Goal: Task Accomplishment & Management: Complete application form

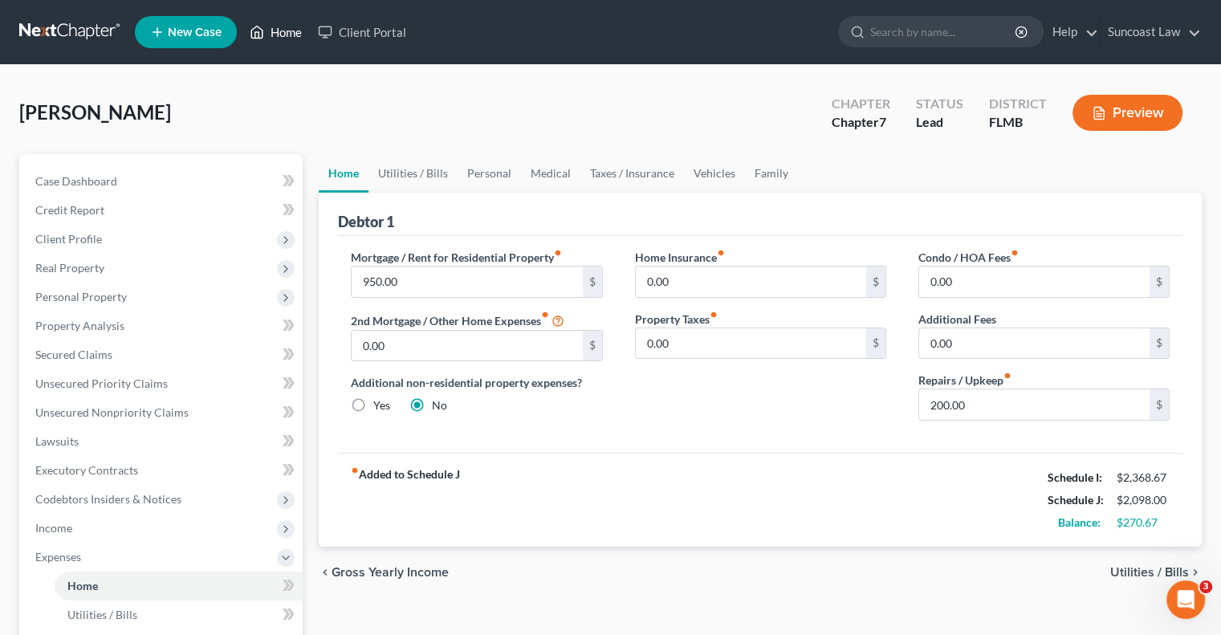
click at [293, 28] on link "Home" at bounding box center [276, 32] width 68 height 29
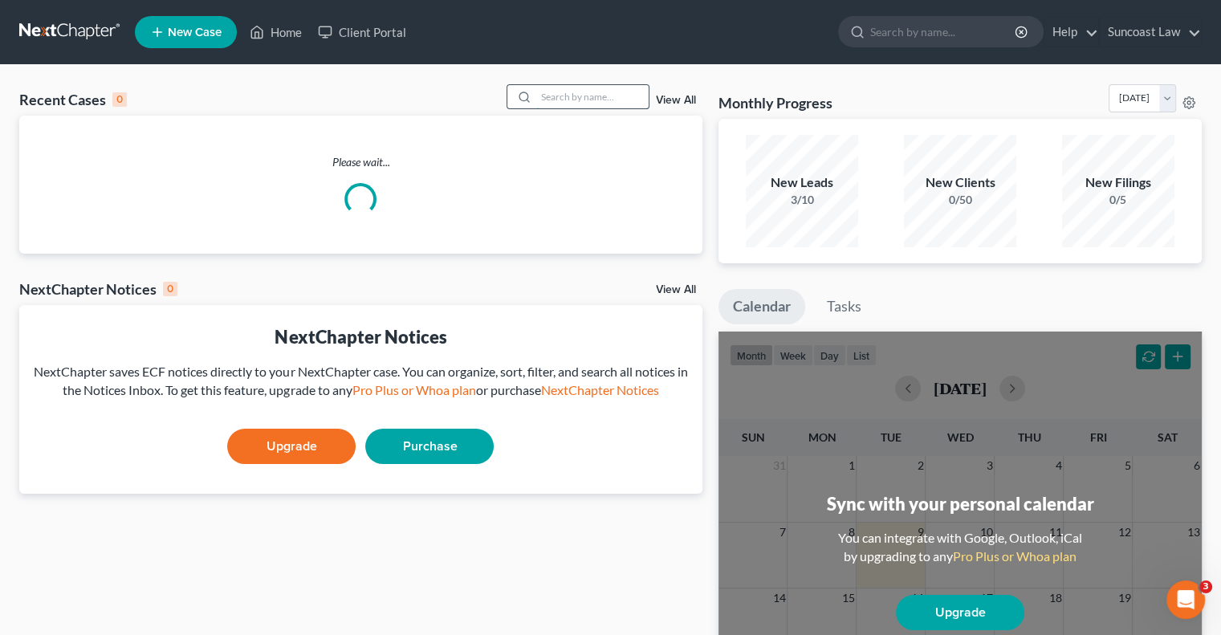
click at [577, 104] on input "search" at bounding box center [592, 96] width 112 height 23
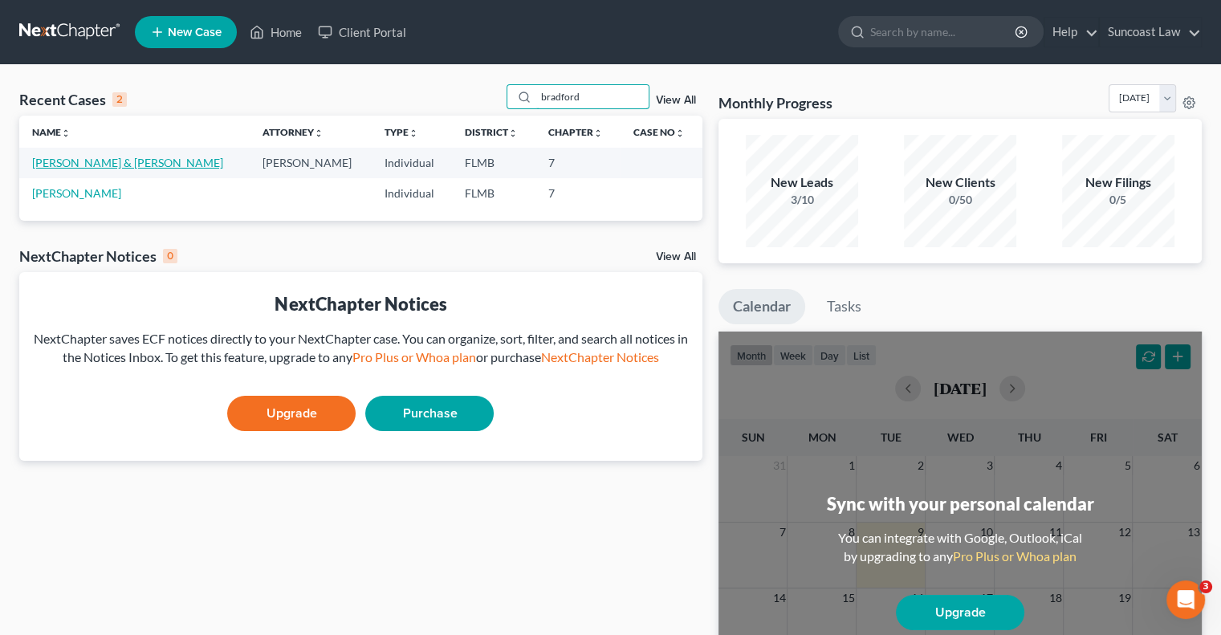
type input "bradford"
click at [98, 157] on link "[PERSON_NAME] & [PERSON_NAME]" at bounding box center [127, 163] width 191 height 14
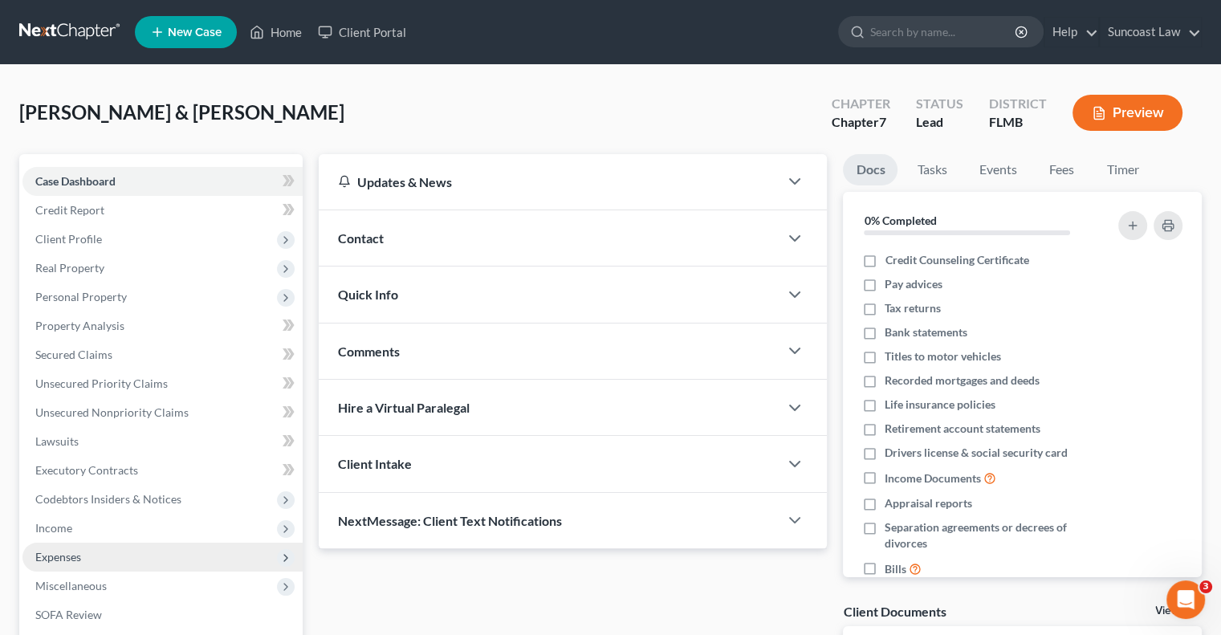
click at [90, 559] on span "Expenses" at bounding box center [162, 557] width 280 height 29
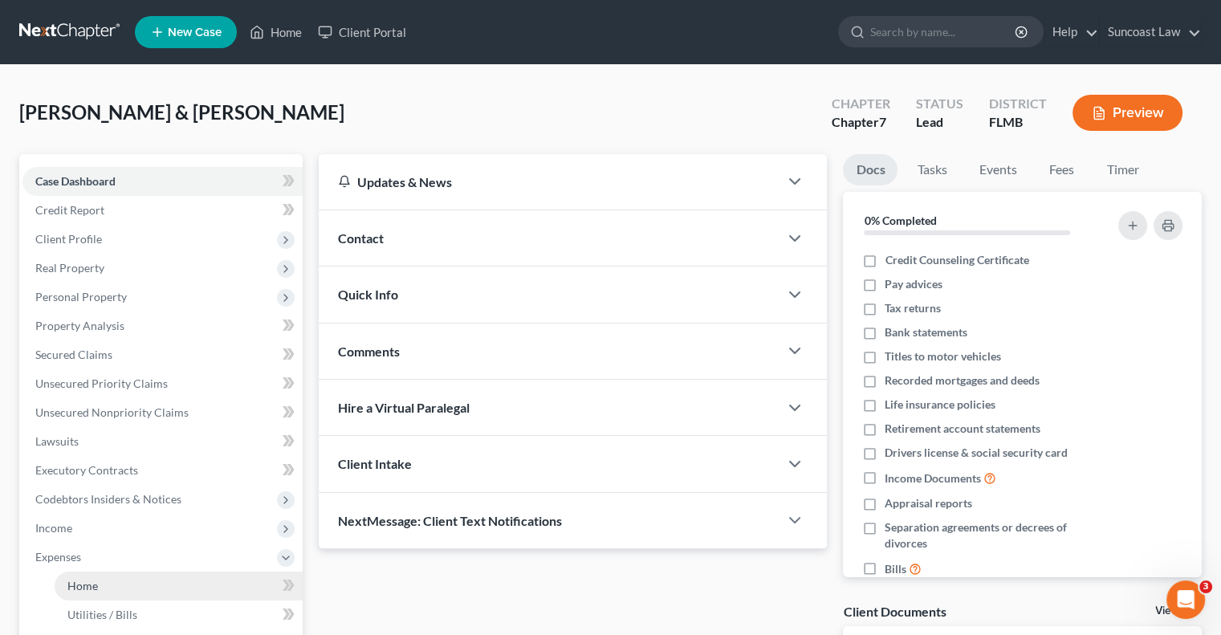
click at [124, 576] on link "Home" at bounding box center [179, 586] width 248 height 29
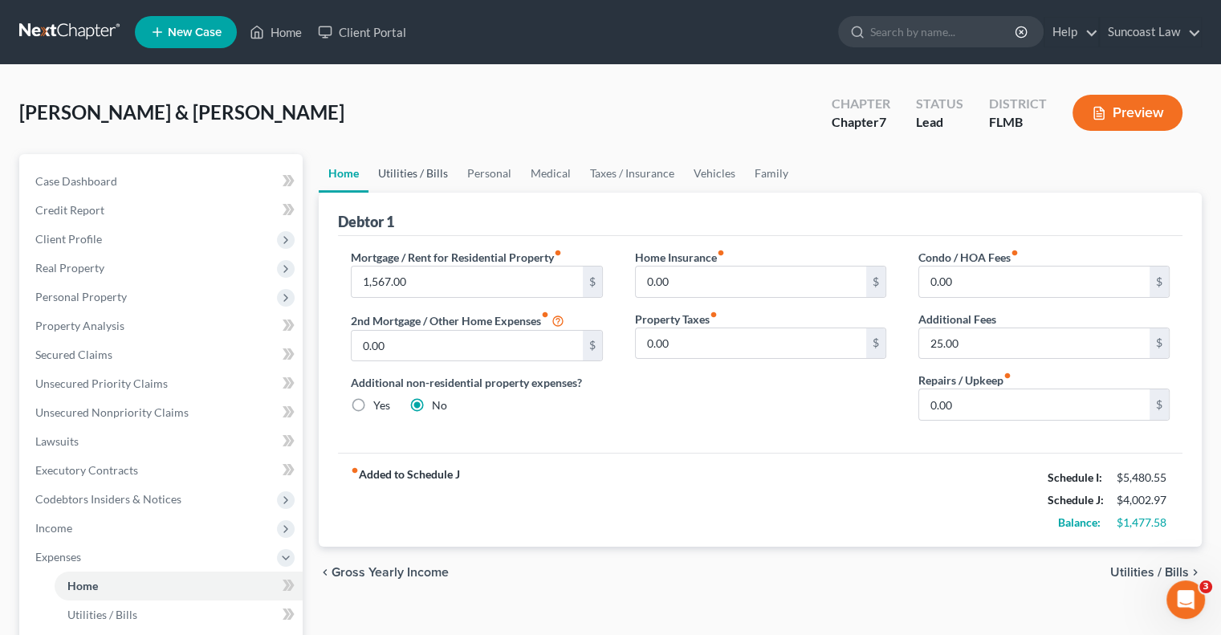
click at [409, 177] on link "Utilities / Bills" at bounding box center [413, 173] width 89 height 39
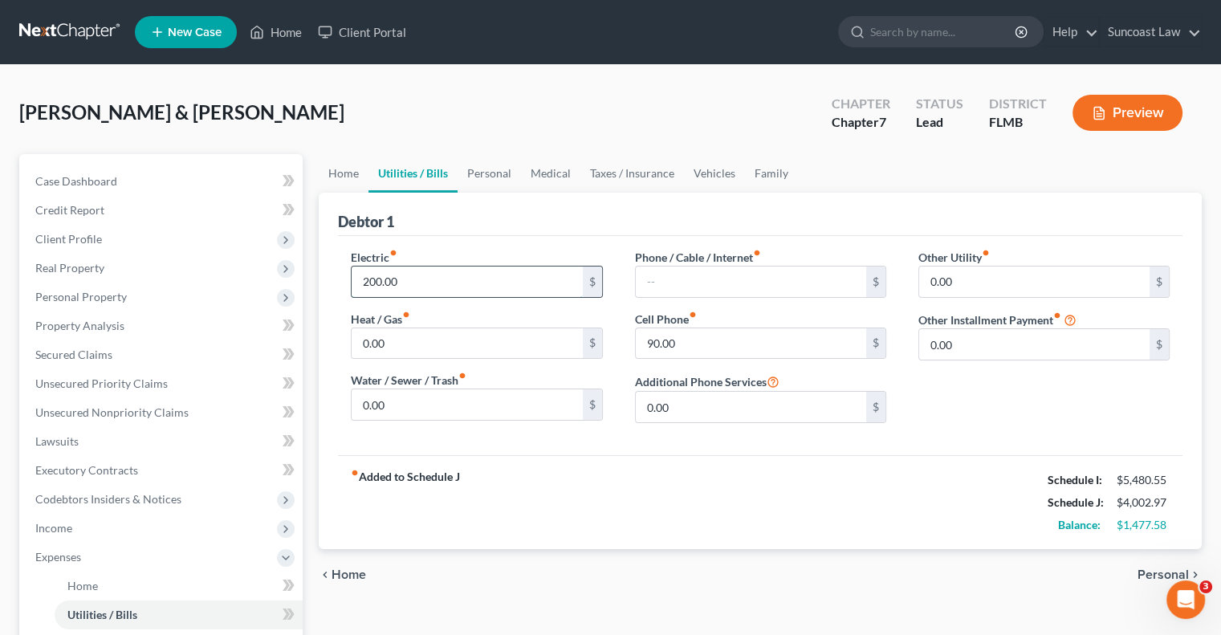
click at [414, 283] on input "200.00" at bounding box center [467, 282] width 230 height 31
type input "255"
type input "90"
click at [488, 169] on link "Personal" at bounding box center [489, 173] width 63 height 39
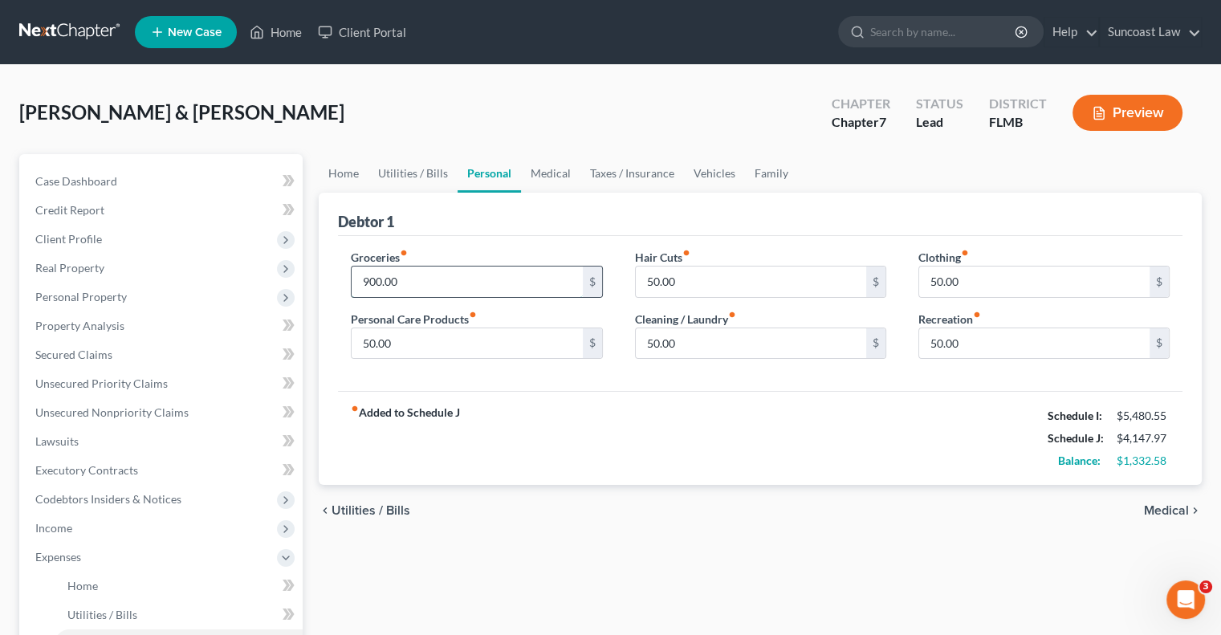
click at [418, 285] on input "900.00" at bounding box center [467, 282] width 230 height 31
type input "1,200"
click at [733, 346] on input "50.00" at bounding box center [751, 343] width 230 height 31
type input "150"
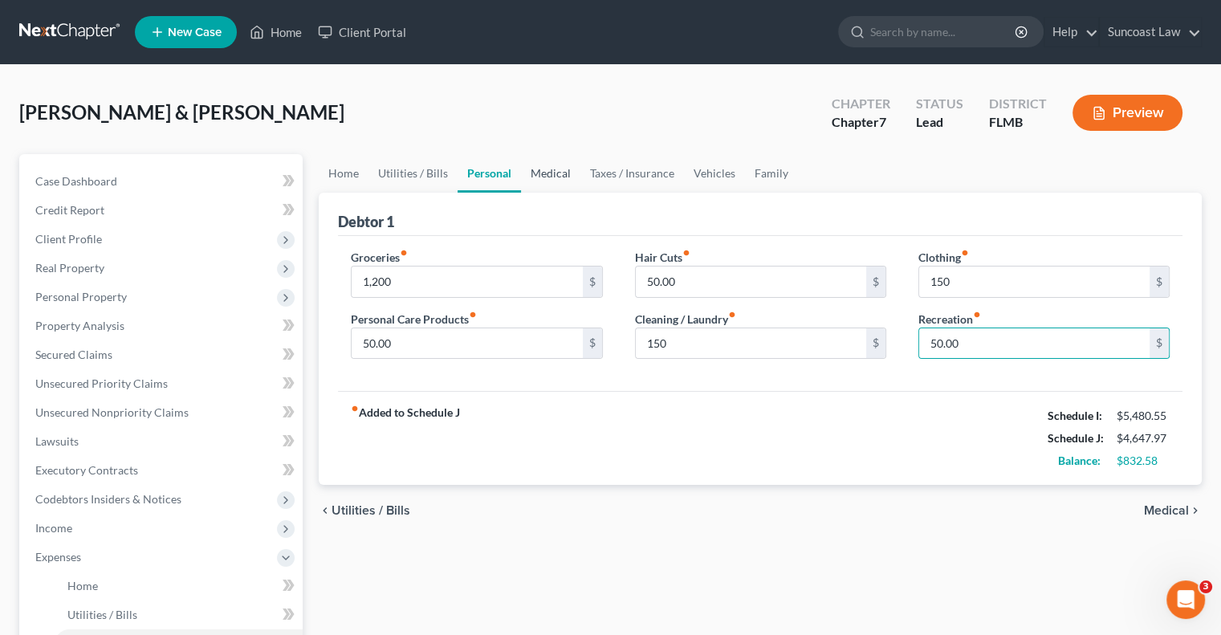
click at [570, 167] on link "Medical" at bounding box center [550, 173] width 59 height 39
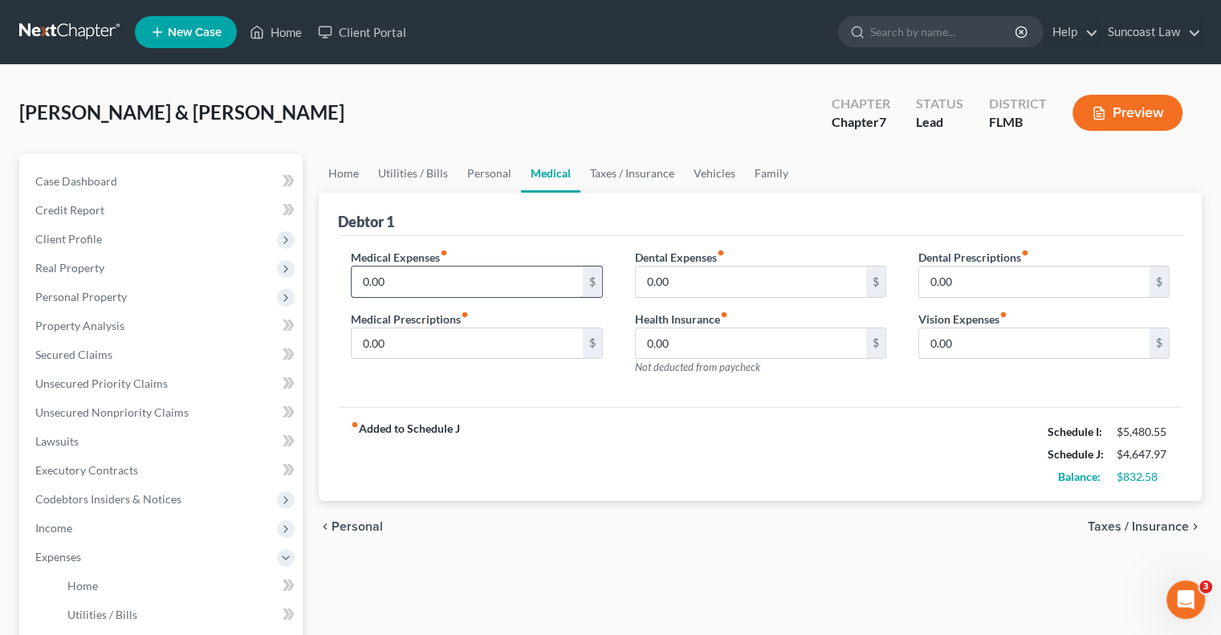
click at [428, 288] on input "0.00" at bounding box center [467, 282] width 230 height 31
type input "300"
click at [707, 169] on link "Vehicles" at bounding box center [714, 173] width 61 height 39
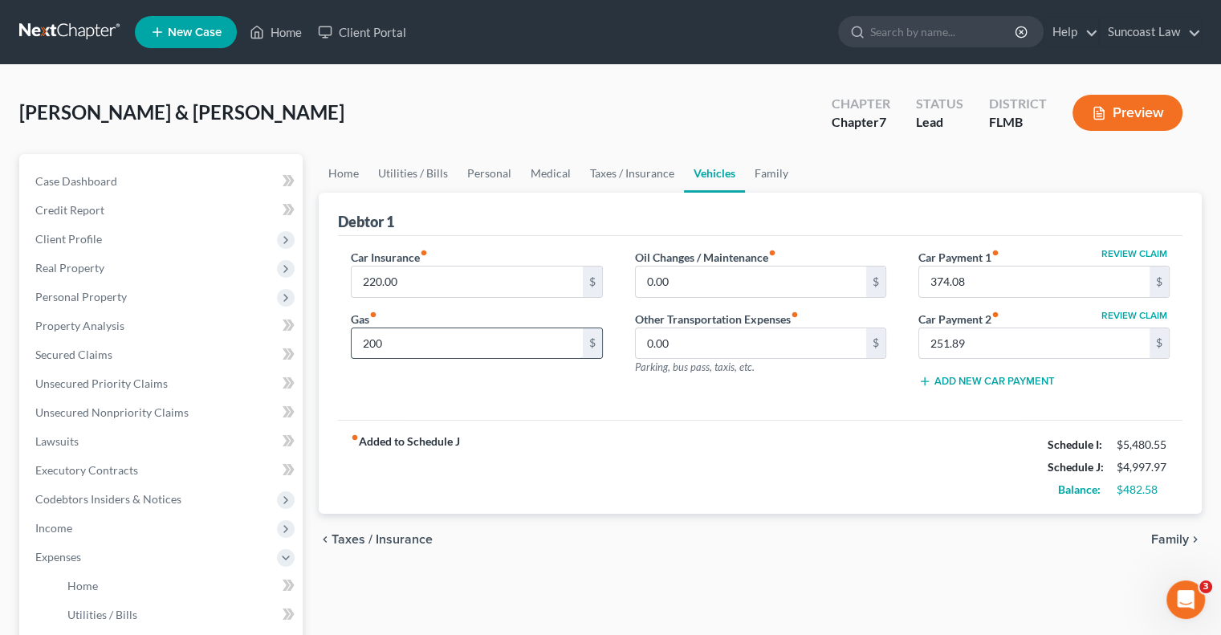
type input "200"
click at [499, 176] on link "Personal" at bounding box center [489, 173] width 63 height 39
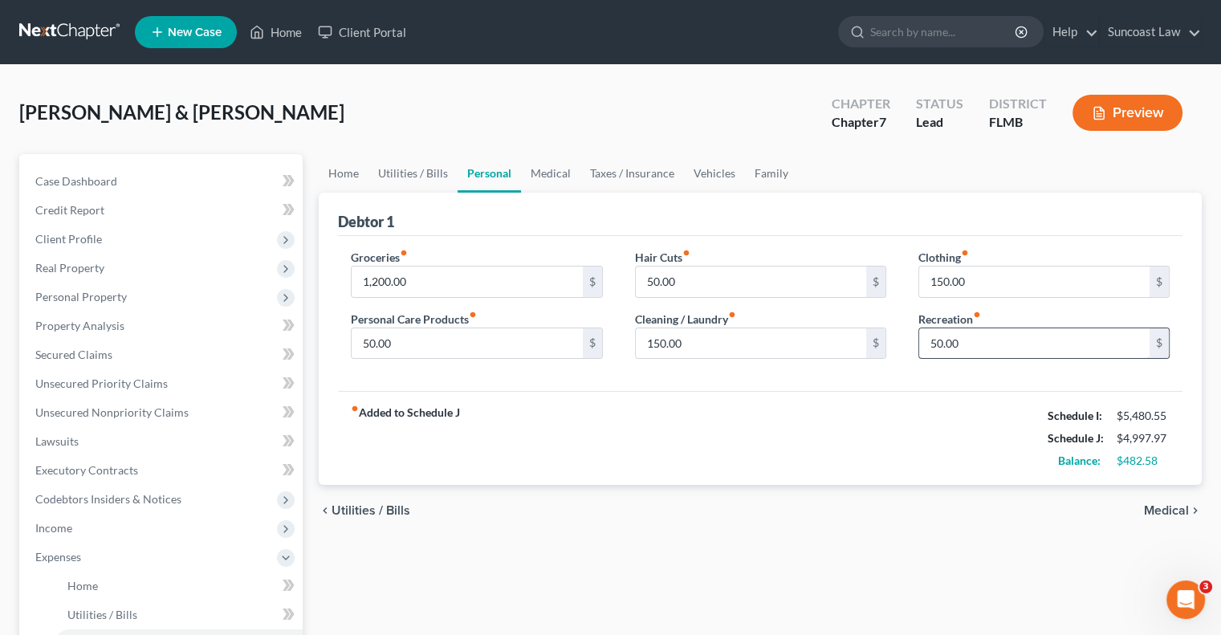
click at [958, 340] on input "50.00" at bounding box center [1034, 343] width 230 height 31
type input "150"
click at [728, 166] on link "Vehicles" at bounding box center [714, 173] width 61 height 39
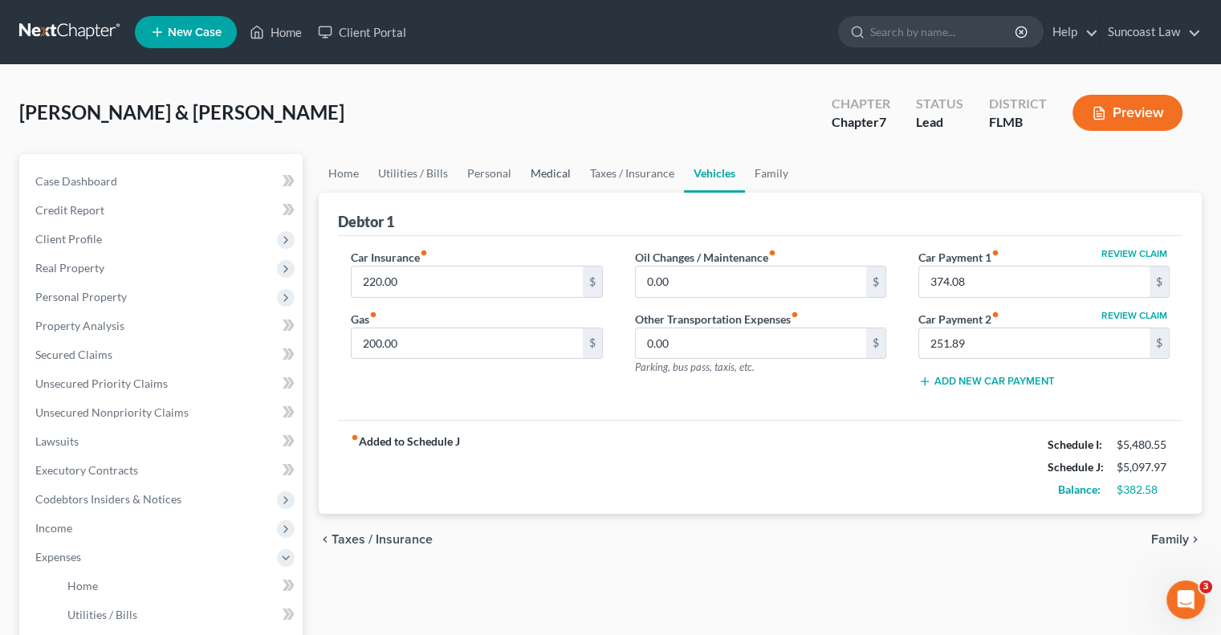
click at [559, 171] on link "Medical" at bounding box center [550, 173] width 59 height 39
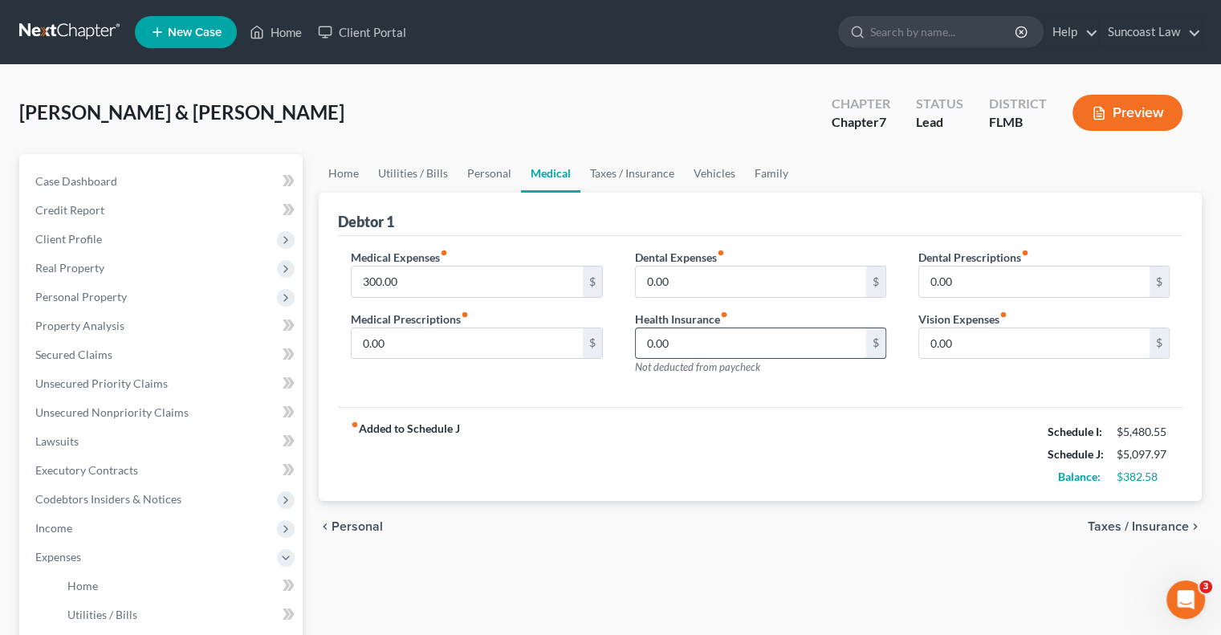
click at [700, 344] on input "0.00" at bounding box center [751, 343] width 230 height 31
type input "65"
click at [491, 171] on link "Personal" at bounding box center [489, 173] width 63 height 39
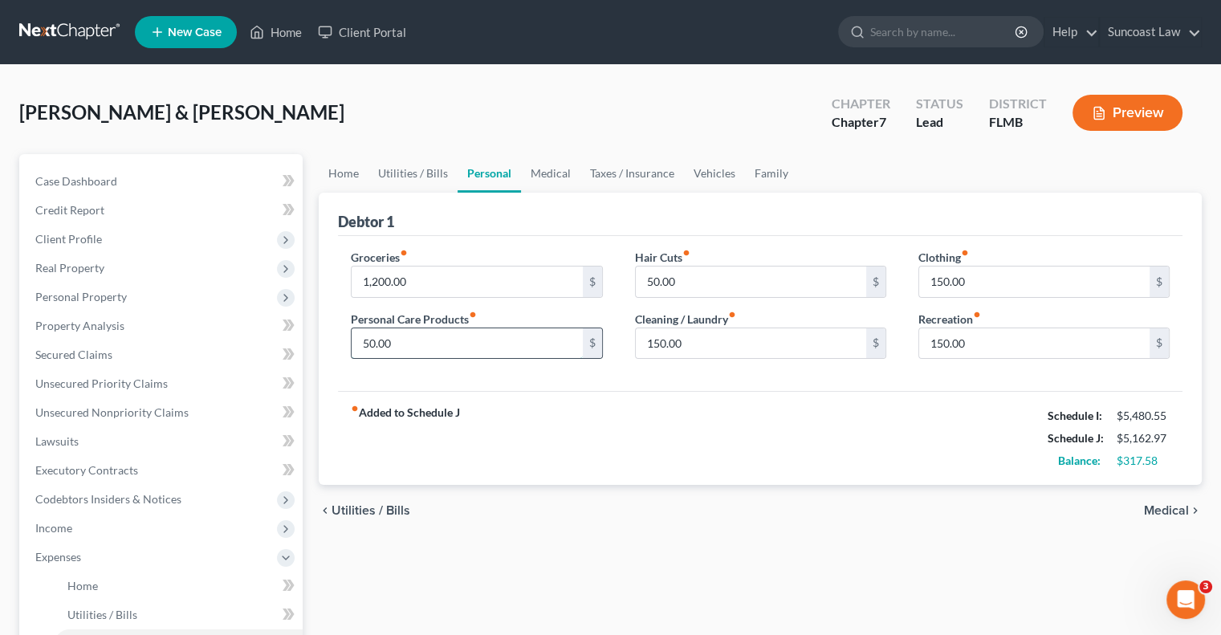
click at [463, 349] on input "50.00" at bounding box center [467, 343] width 230 height 31
type input "100"
click at [784, 175] on link "Family" at bounding box center [771, 173] width 53 height 39
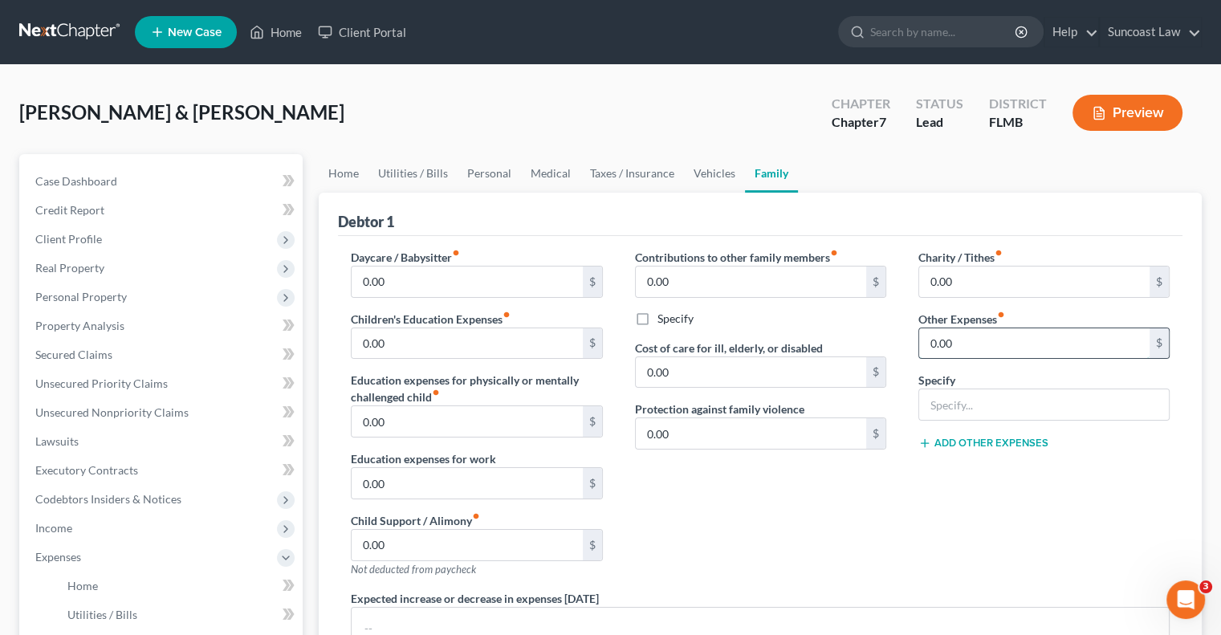
click at [1028, 339] on input "0.00" at bounding box center [1034, 343] width 230 height 31
type input "100"
type input "pet care"
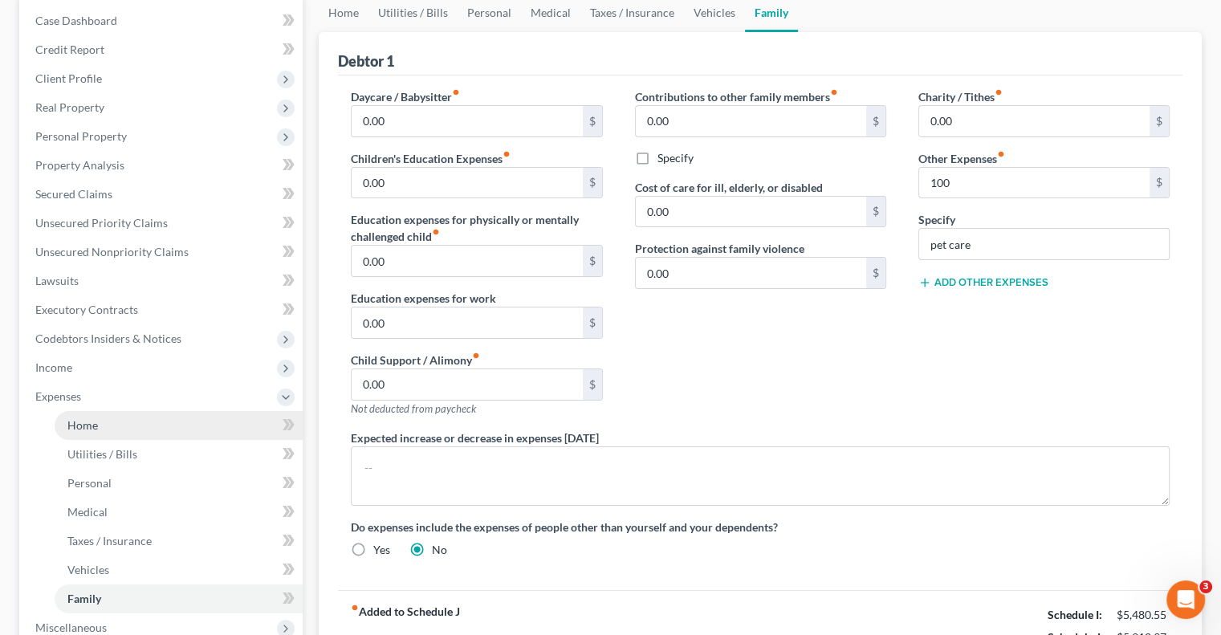
click at [114, 427] on link "Home" at bounding box center [179, 425] width 248 height 29
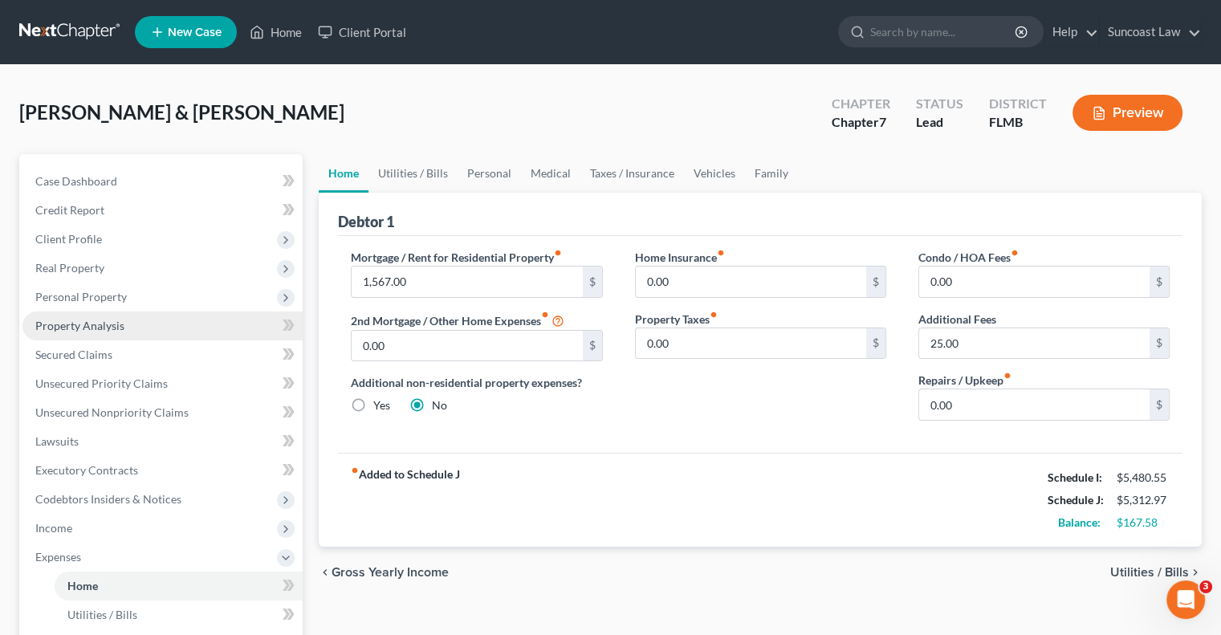
click at [116, 324] on span "Property Analysis" at bounding box center [79, 326] width 89 height 14
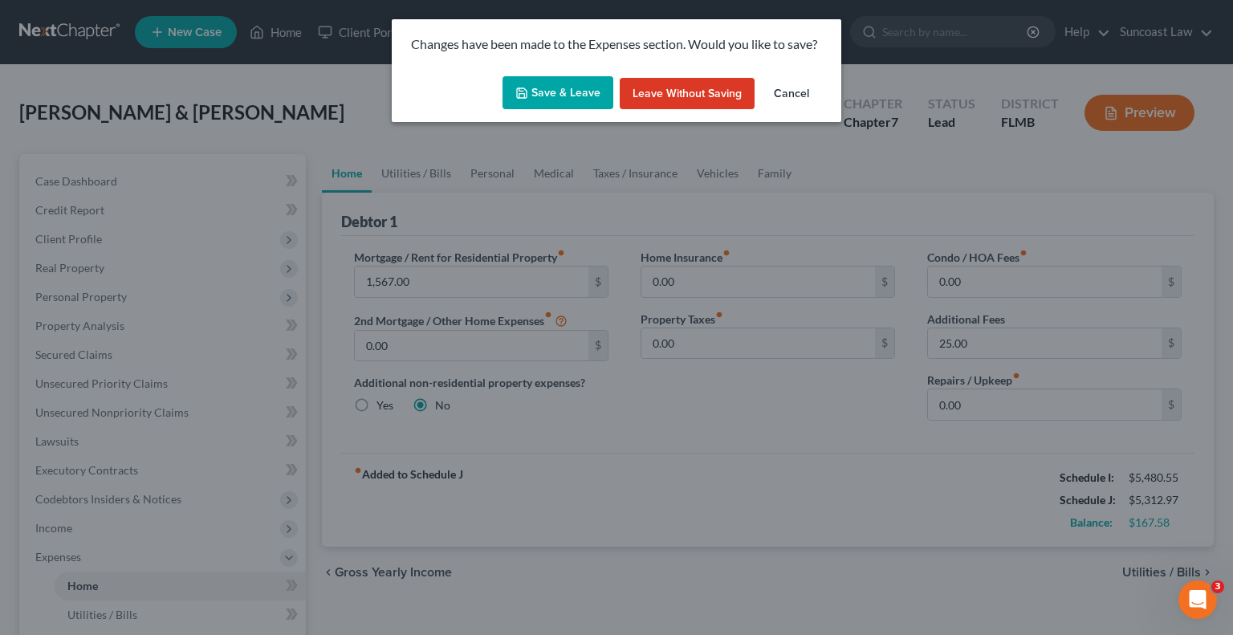
click at [562, 107] on button "Save & Leave" at bounding box center [558, 93] width 111 height 34
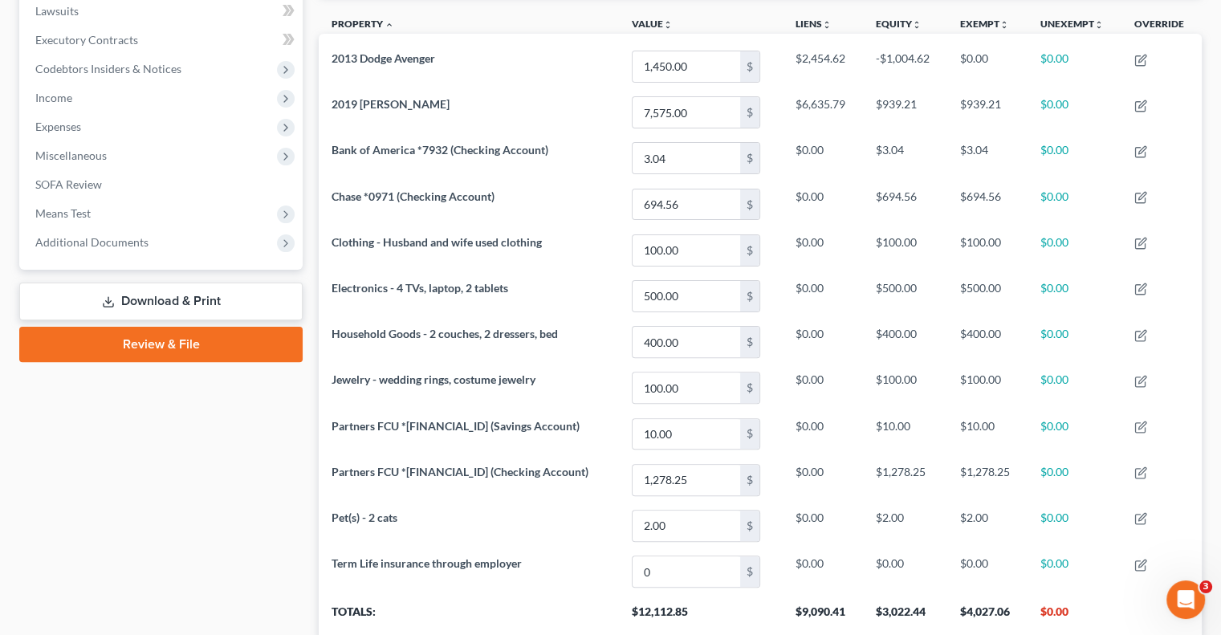
scroll to position [141, 0]
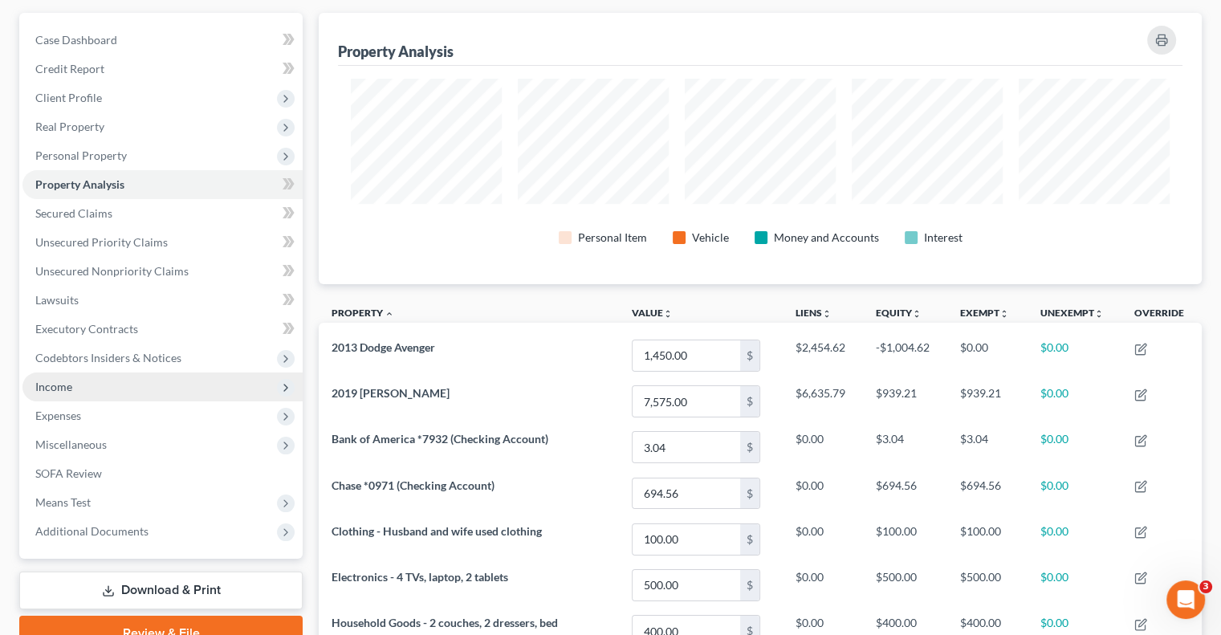
click at [71, 388] on span "Income" at bounding box center [53, 387] width 37 height 14
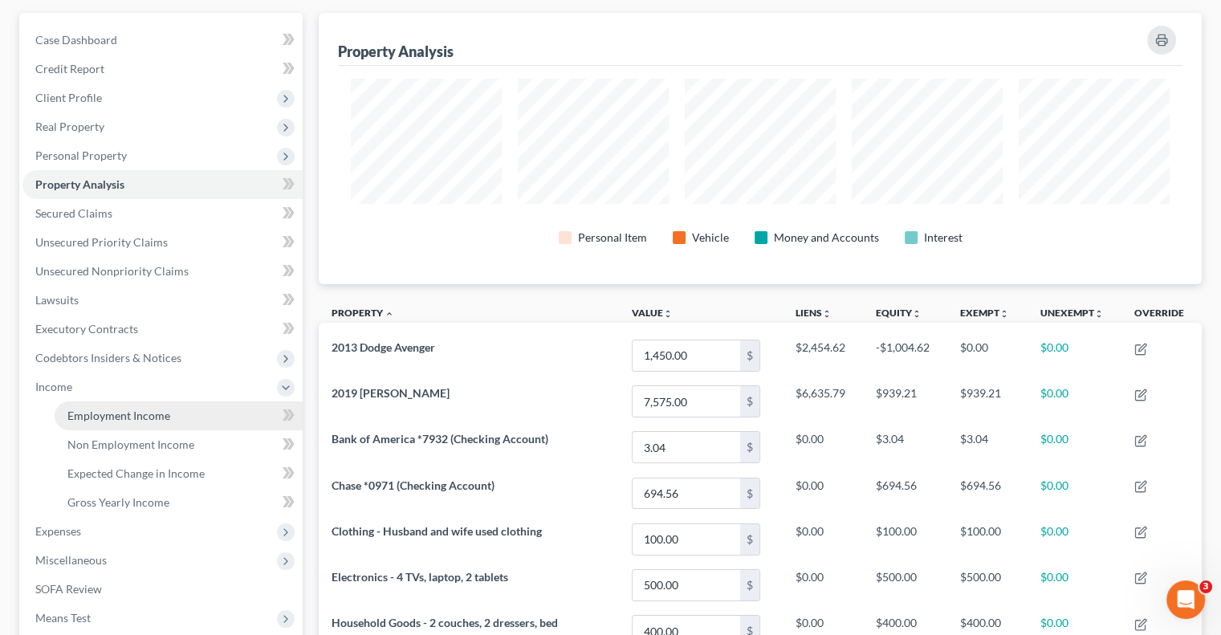
click at [149, 422] on span "Employment Income" at bounding box center [118, 416] width 103 height 14
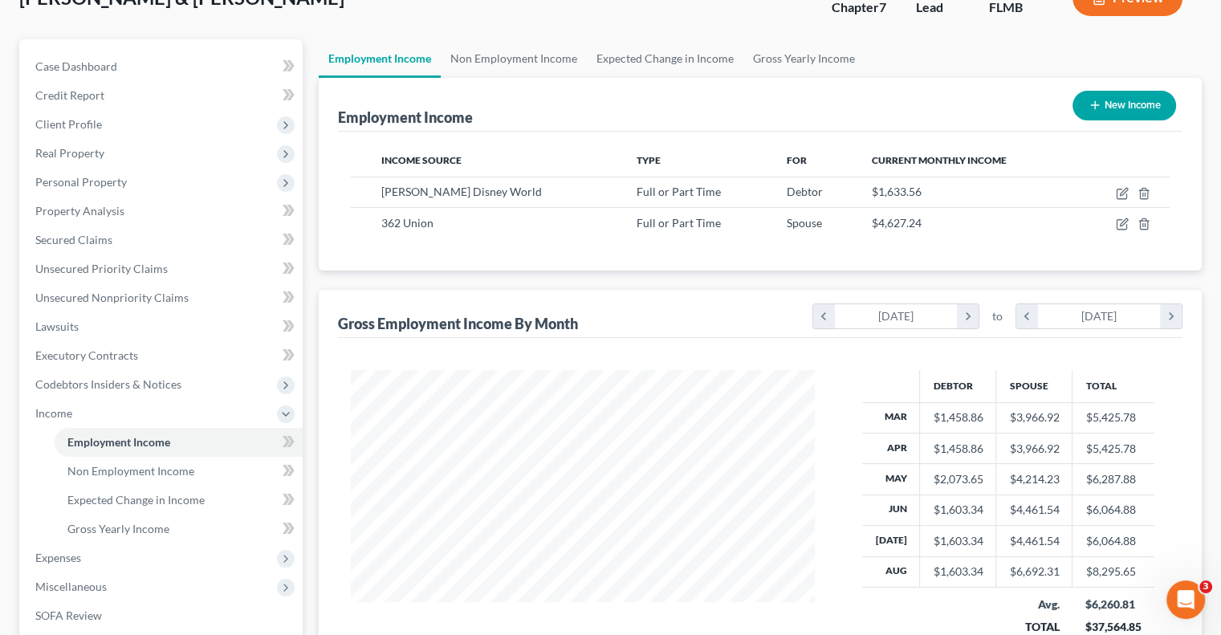
scroll to position [241, 0]
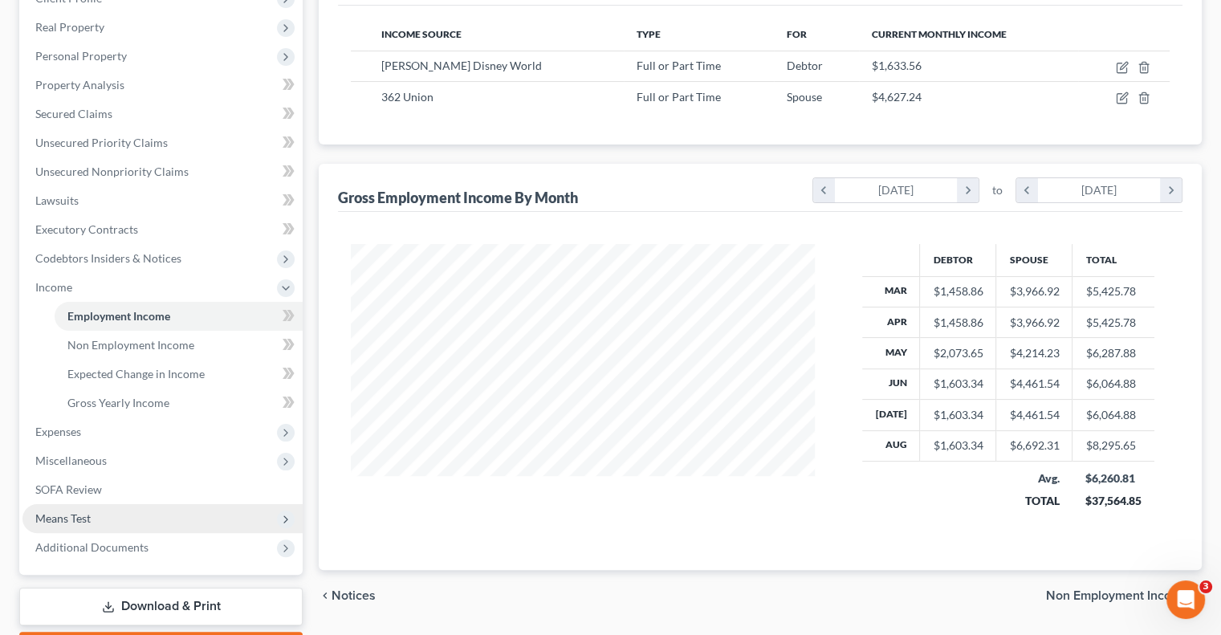
click at [90, 514] on span "Means Test" at bounding box center [62, 519] width 55 height 14
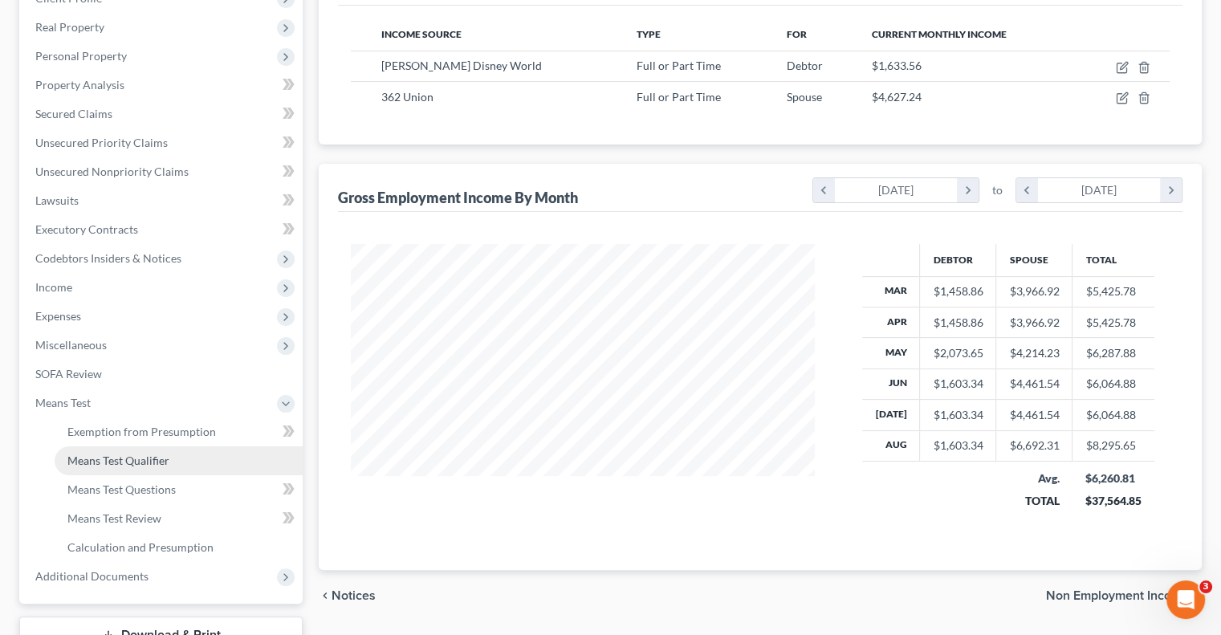
click at [173, 455] on link "Means Test Qualifier" at bounding box center [179, 460] width 248 height 29
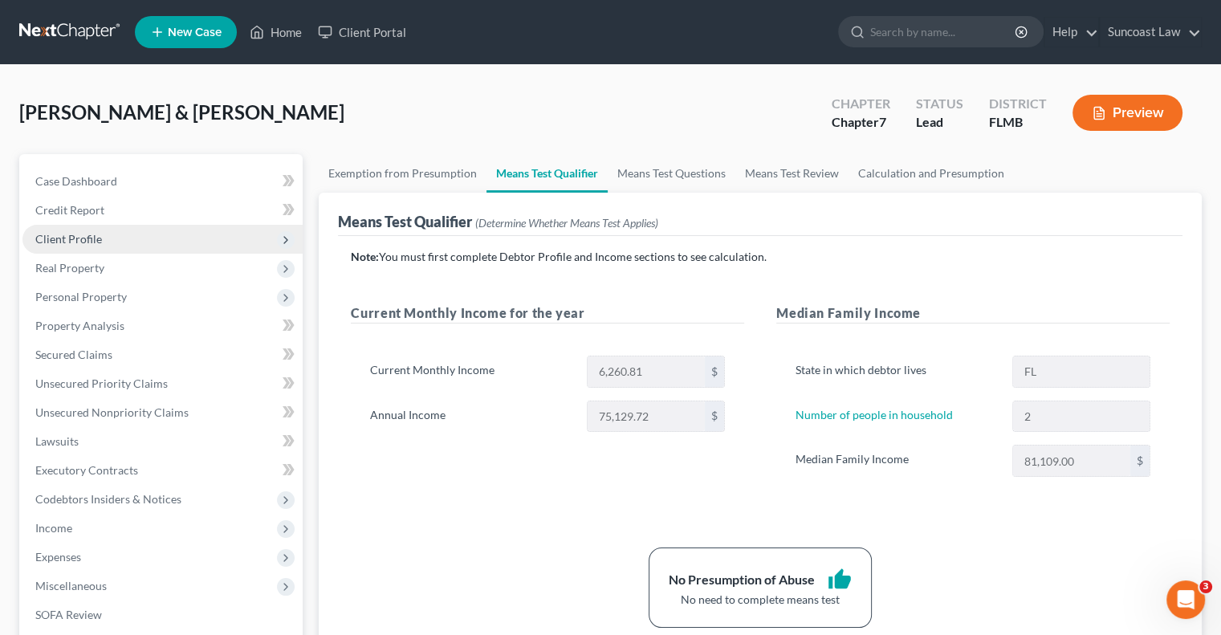
click at [87, 234] on span "Client Profile" at bounding box center [68, 239] width 67 height 14
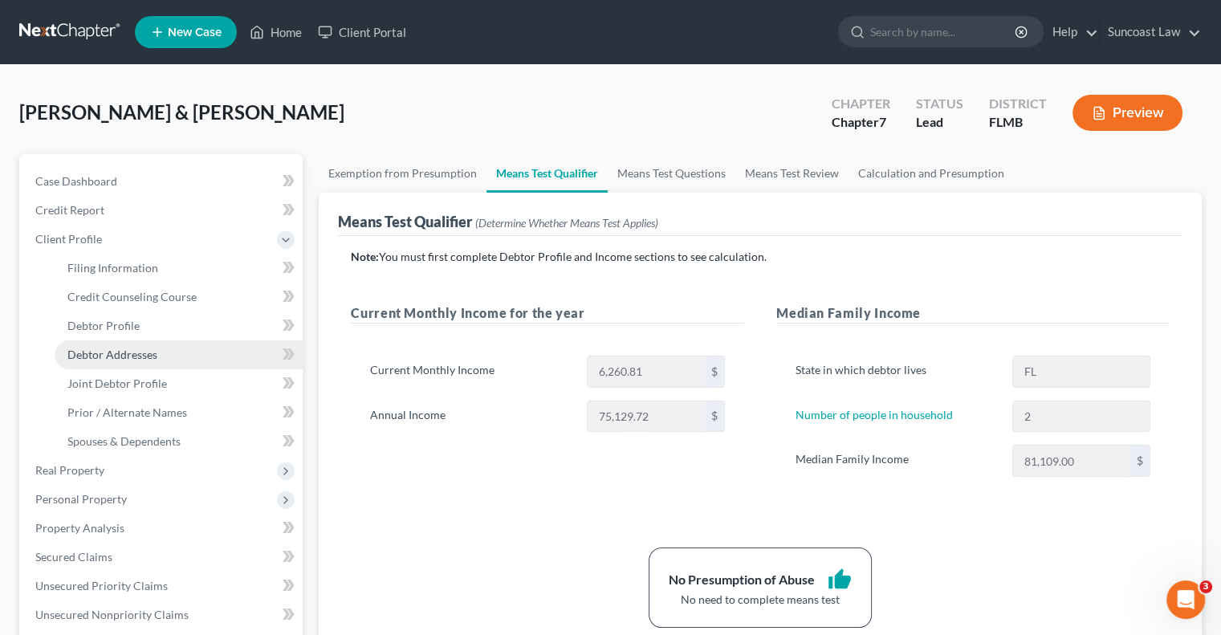
drag, startPoint x: 161, startPoint y: 361, endPoint x: 173, endPoint y: 363, distance: 13.1
click at [161, 360] on link "Debtor Addresses" at bounding box center [179, 354] width 248 height 29
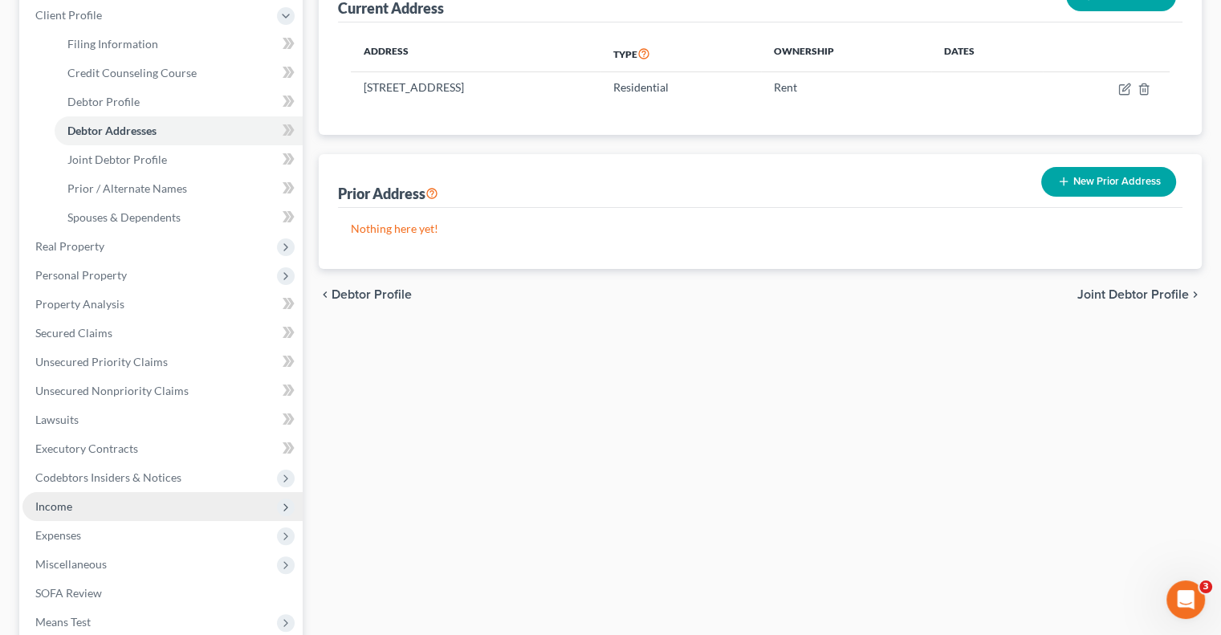
scroll to position [419, 0]
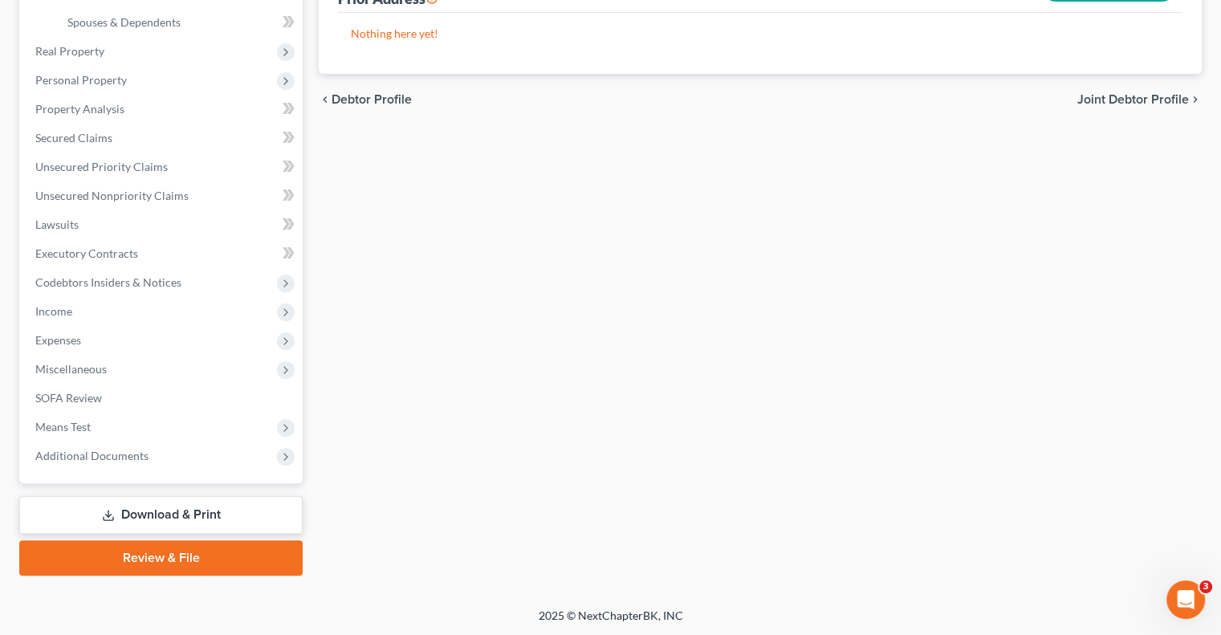
drag, startPoint x: 185, startPoint y: 516, endPoint x: 202, endPoint y: 524, distance: 18.0
click at [185, 516] on link "Download & Print" at bounding box center [160, 515] width 283 height 38
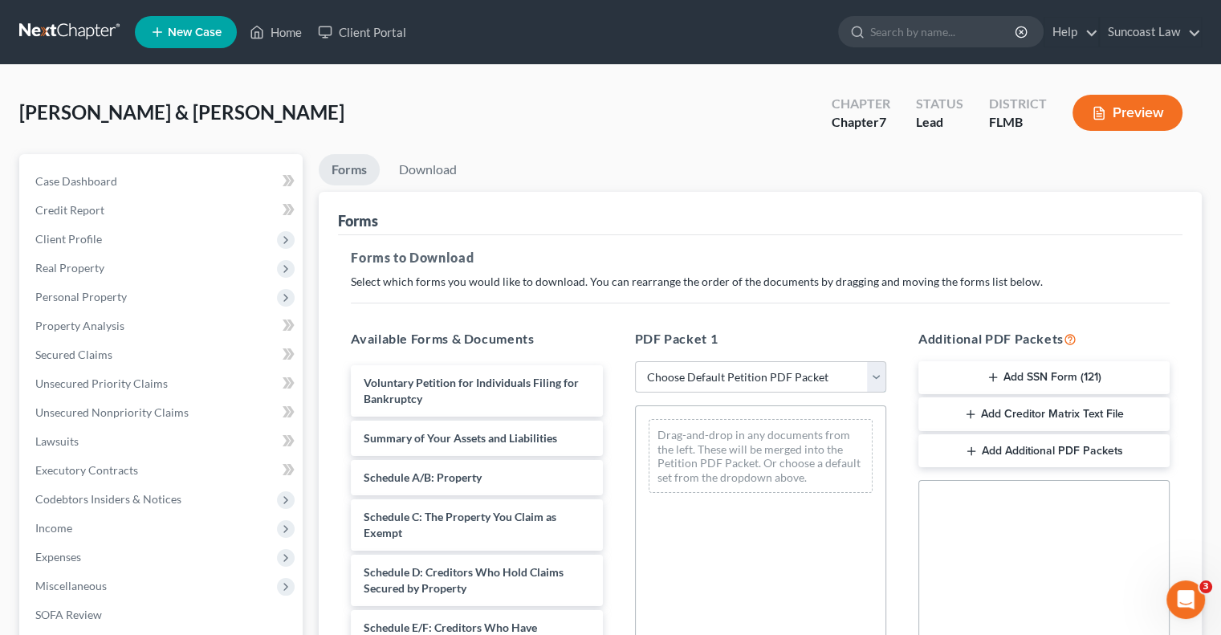
click at [766, 377] on select "Choose Default Petition PDF Packet Complete Bankruptcy Petition (all forms and …" at bounding box center [760, 377] width 251 height 32
select select "0"
click at [635, 361] on select "Choose Default Petition PDF Packet Complete Bankruptcy Petition (all forms and …" at bounding box center [760, 377] width 251 height 32
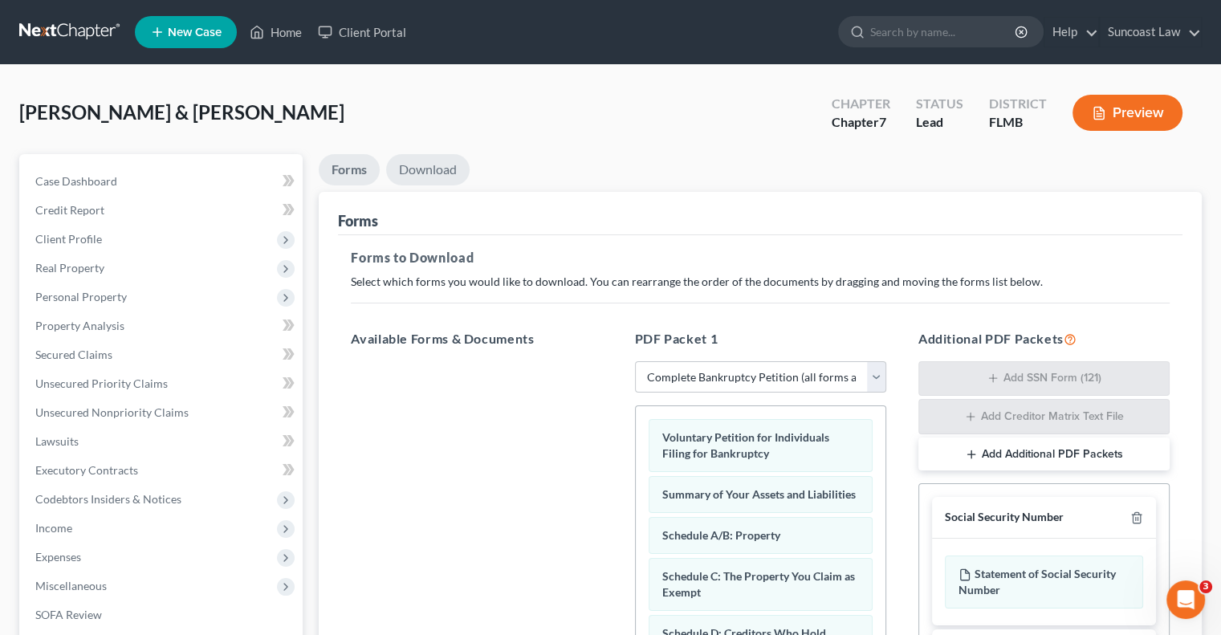
click at [421, 170] on link "Download" at bounding box center [428, 169] width 84 height 31
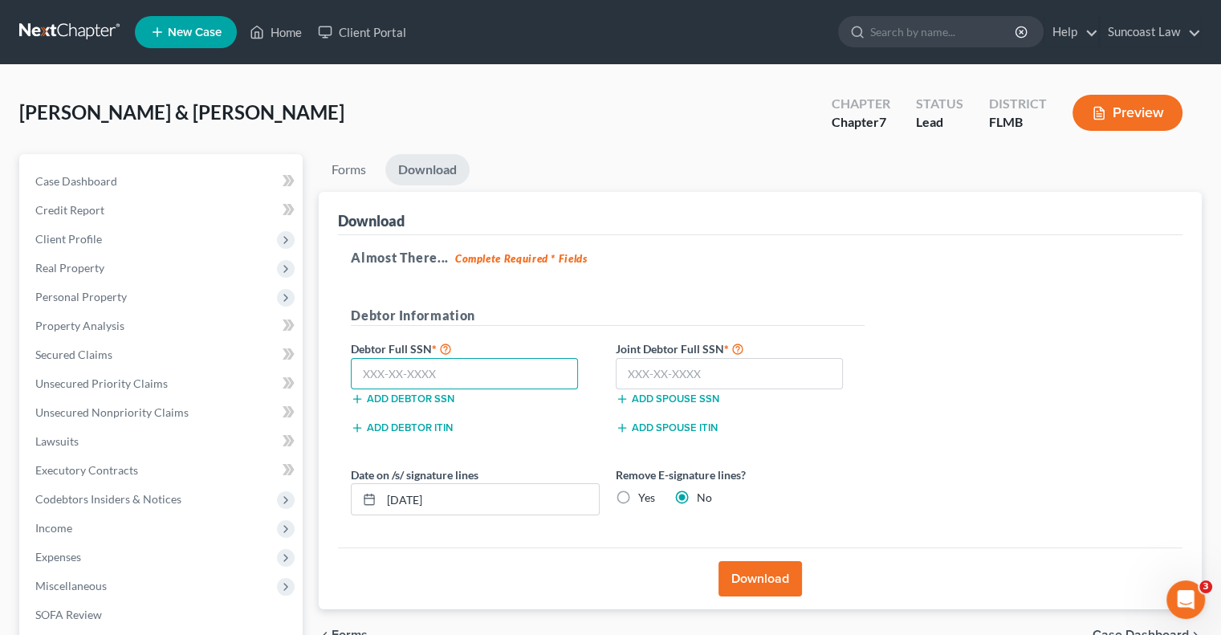
drag, startPoint x: 468, startPoint y: 373, endPoint x: 483, endPoint y: 369, distance: 15.6
click at [468, 371] on input "text" at bounding box center [464, 374] width 227 height 32
type input "383-76-3420"
click at [677, 376] on input "text" at bounding box center [729, 374] width 227 height 32
type input "2"
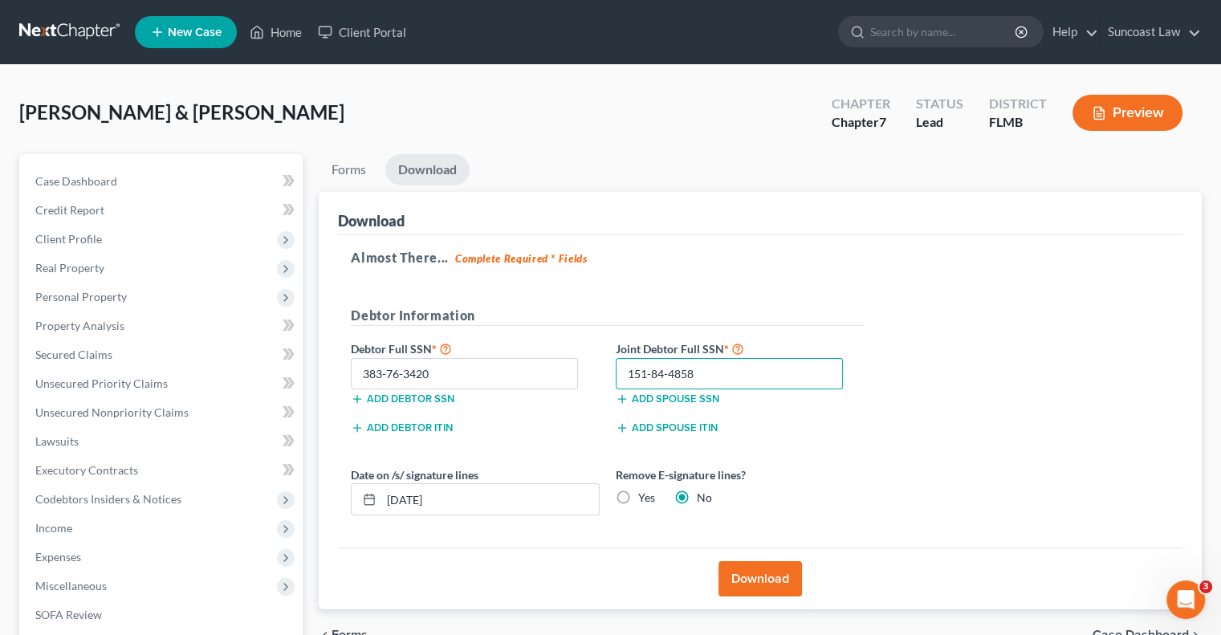
type input "151-84-4858"
drag, startPoint x: 462, startPoint y: 503, endPoint x: 405, endPoint y: 503, distance: 57.0
click at [405, 503] on input "[DATE]" at bounding box center [490, 499] width 218 height 31
type input "[DATE]"
click at [638, 499] on label "Yes" at bounding box center [646, 498] width 17 height 16
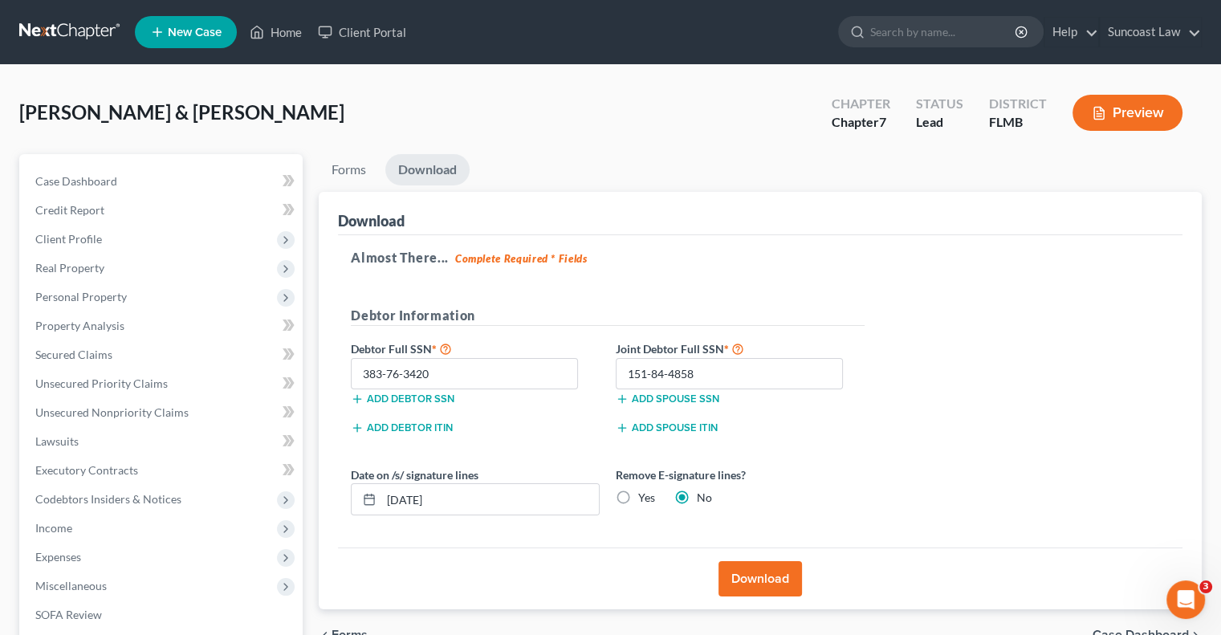
click at [645, 499] on input "Yes" at bounding box center [650, 495] width 10 height 10
radio input "true"
radio input "false"
click at [761, 569] on button "Download" at bounding box center [761, 578] width 84 height 35
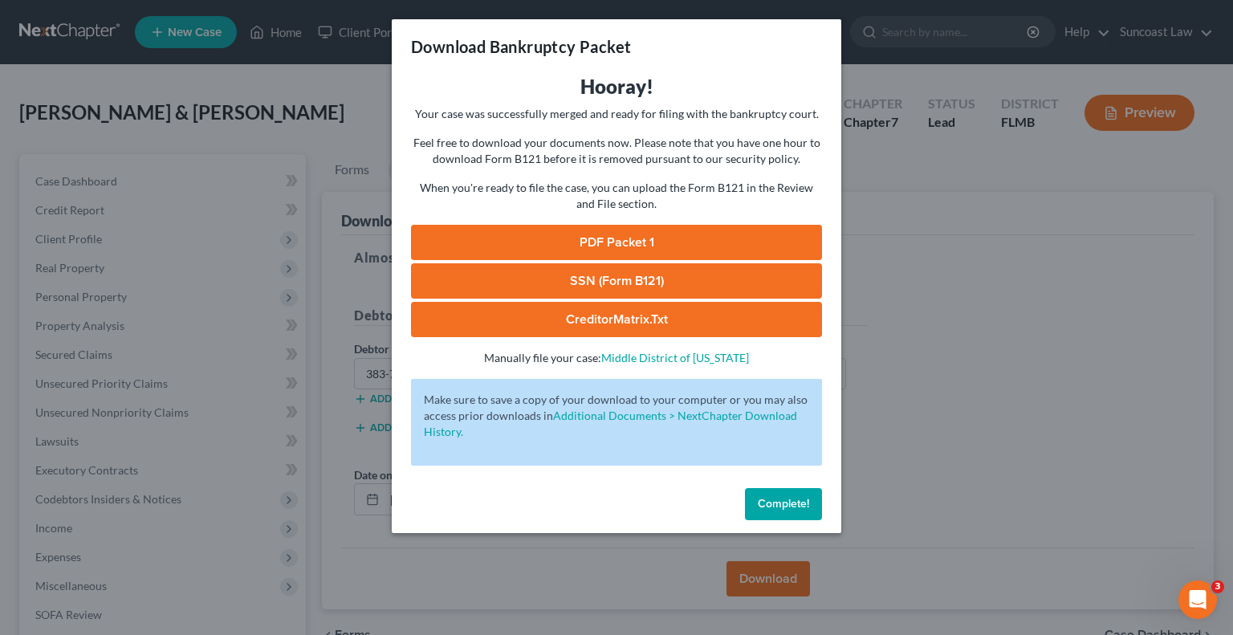
click at [684, 279] on link "SSN (Form B121)" at bounding box center [616, 280] width 411 height 35
drag, startPoint x: 676, startPoint y: 237, endPoint x: 813, endPoint y: 251, distance: 137.3
click at [676, 237] on link "PDF Packet 1" at bounding box center [616, 242] width 411 height 35
click at [789, 501] on span "Complete!" at bounding box center [783, 504] width 51 height 14
